Goal: Navigation & Orientation: Find specific page/section

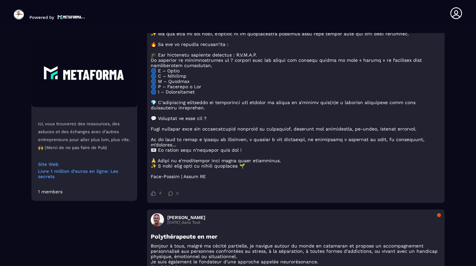
scroll to position [364, 0]
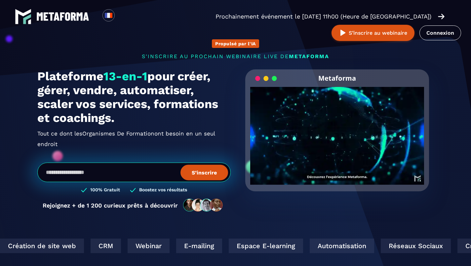
click at [42, 13] on img at bounding box center [62, 16] width 53 height 9
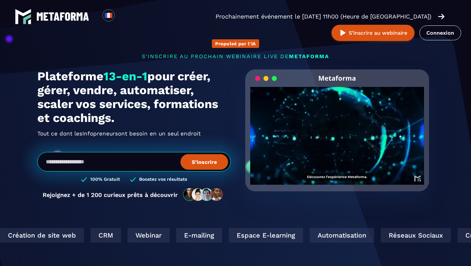
click at [46, 16] on img at bounding box center [62, 16] width 53 height 9
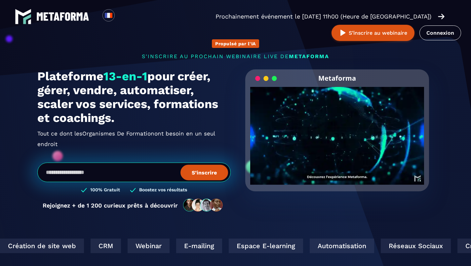
click at [46, 16] on img at bounding box center [62, 16] width 53 height 9
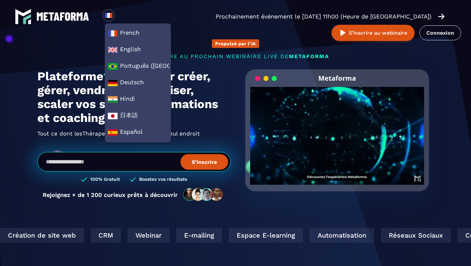
click at [444, 66] on section "Propulsé par l'IA s'inscrire au prochain webinaire live de METAFORMA Prochainem…" at bounding box center [235, 212] width 471 height 425
